Goal: Information Seeking & Learning: Learn about a topic

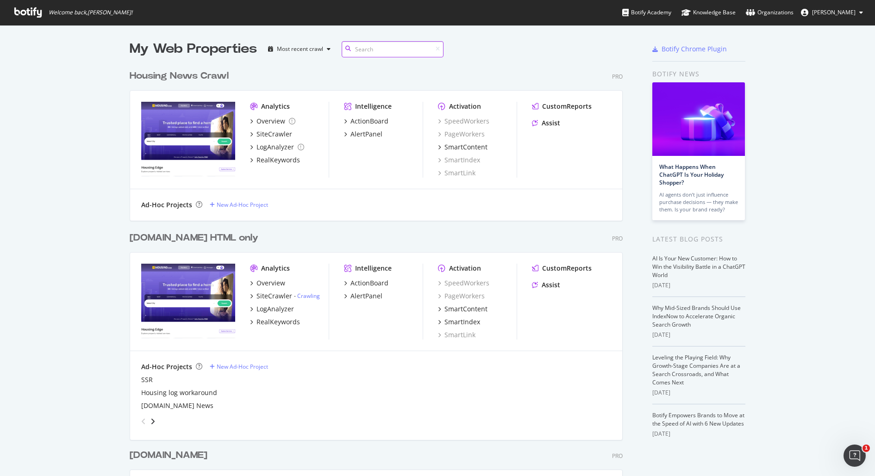
scroll to position [542, 500]
click at [277, 124] on div "Overview" at bounding box center [270, 121] width 29 height 9
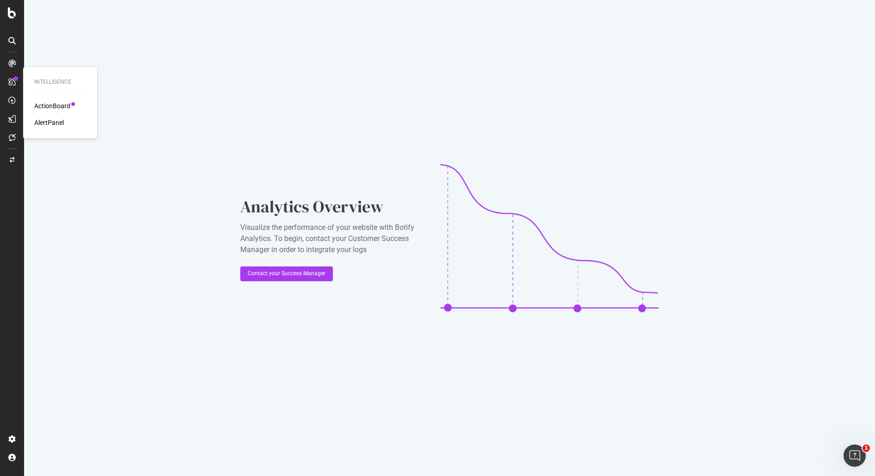
click at [35, 107] on div "ActionBoard" at bounding box center [52, 105] width 36 height 9
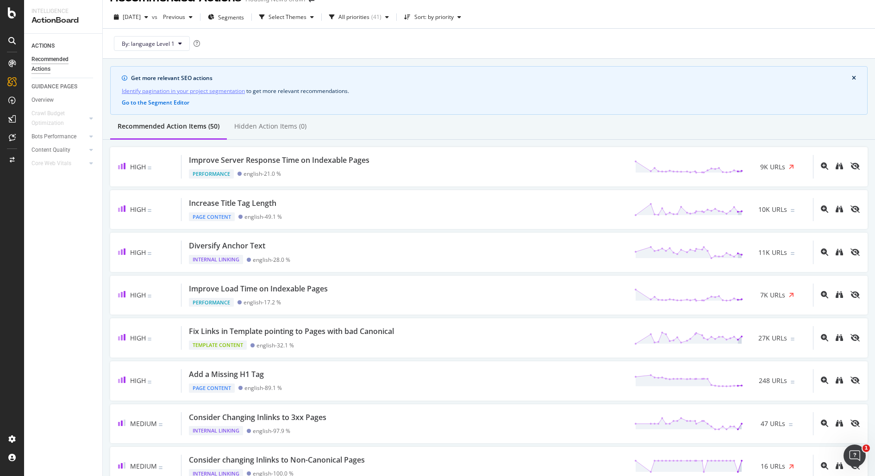
scroll to position [17, 0]
